Goal: Transaction & Acquisition: Subscribe to service/newsletter

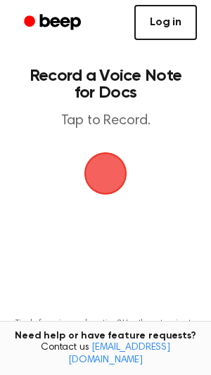
click at [189, 11] on link "Log in" at bounding box center [165, 22] width 62 height 35
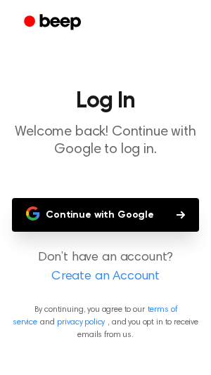
click at [118, 218] on button "Continue with Google" at bounding box center [105, 215] width 187 height 34
